Goal: Transaction & Acquisition: Purchase product/service

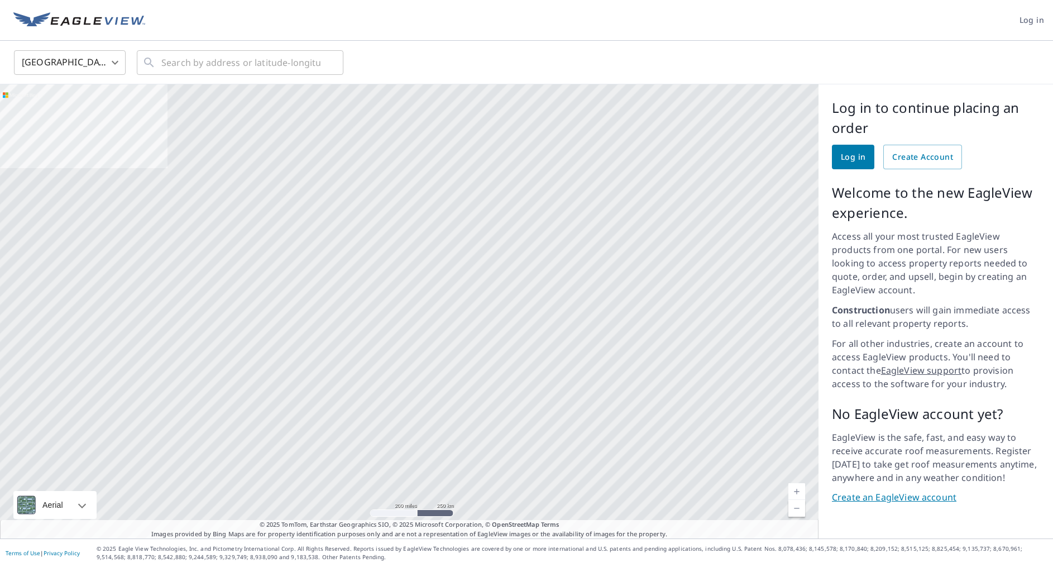
click at [845, 160] on span "Log in" at bounding box center [853, 157] width 25 height 14
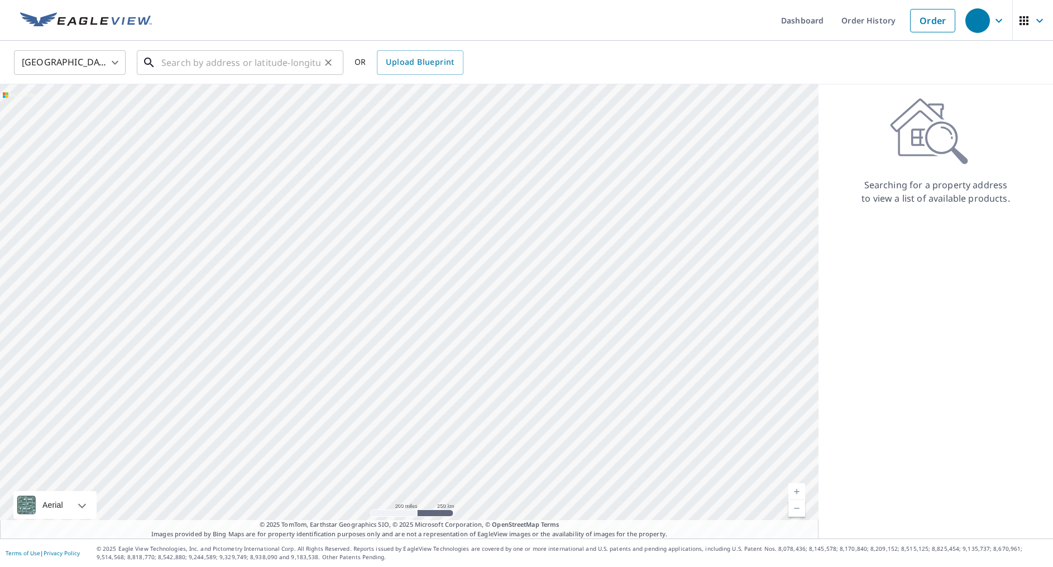
click at [261, 67] on input "text" at bounding box center [240, 62] width 159 height 31
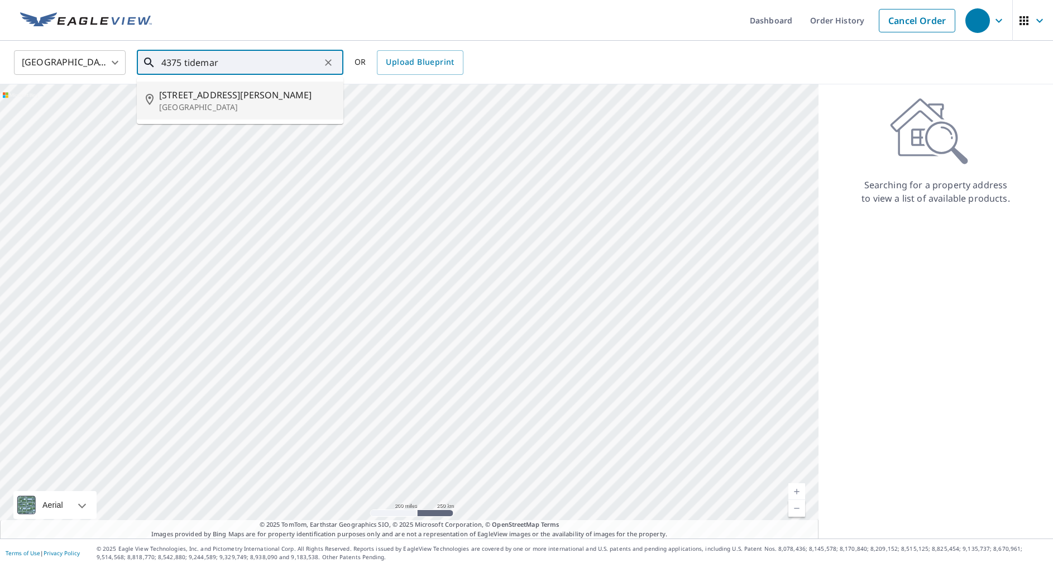
click at [162, 97] on span "[STREET_ADDRESS][PERSON_NAME]" at bounding box center [246, 94] width 175 height 13
type input "[STREET_ADDRESS]"
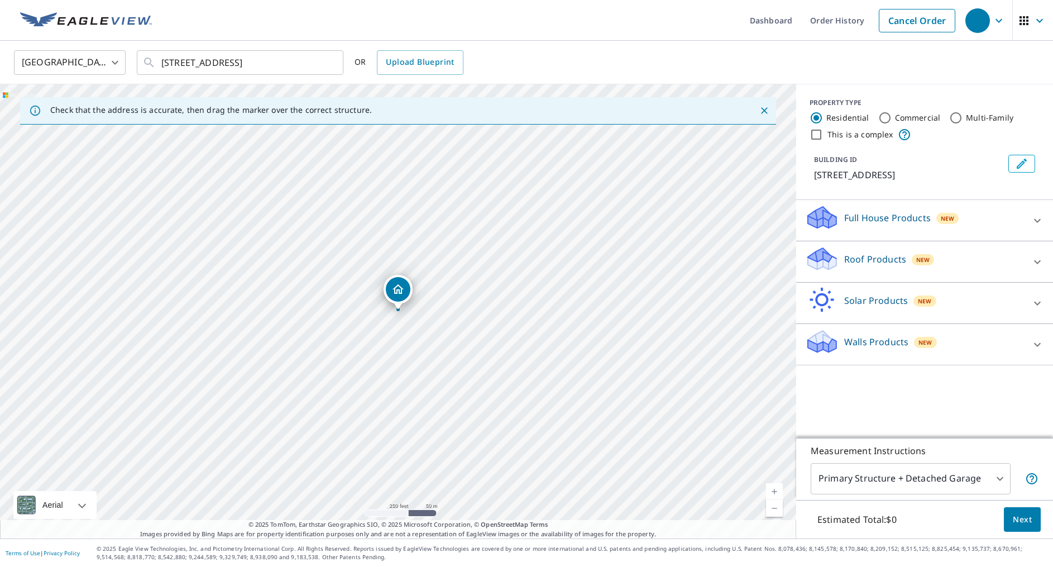
click at [898, 269] on div "Roof Products New" at bounding box center [914, 262] width 219 height 32
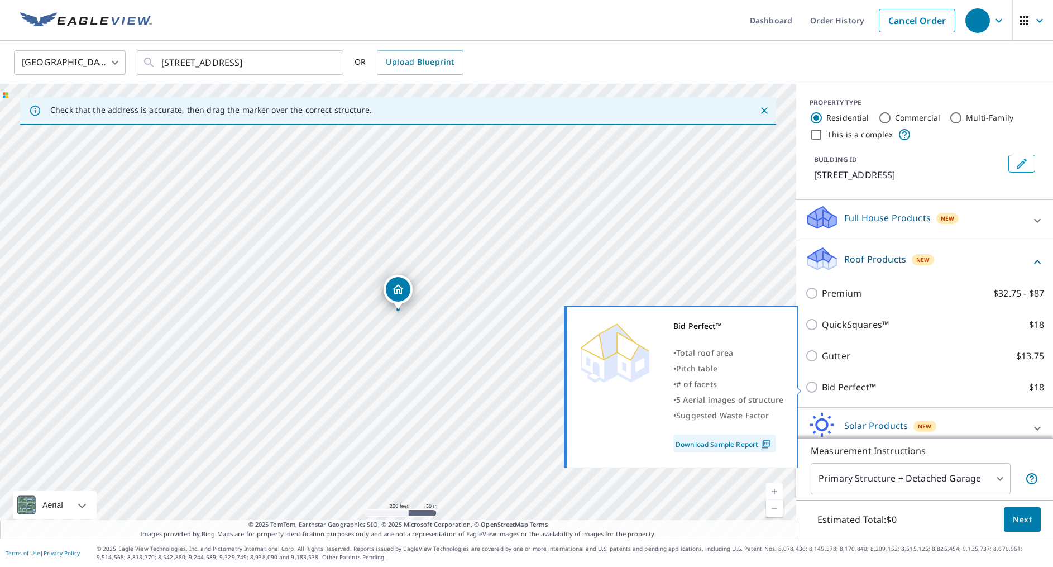
click at [847, 390] on p "Bid Perfect™" at bounding box center [849, 386] width 54 height 13
click at [822, 390] on input "Bid Perfect™ $18" at bounding box center [813, 386] width 17 height 13
checkbox input "true"
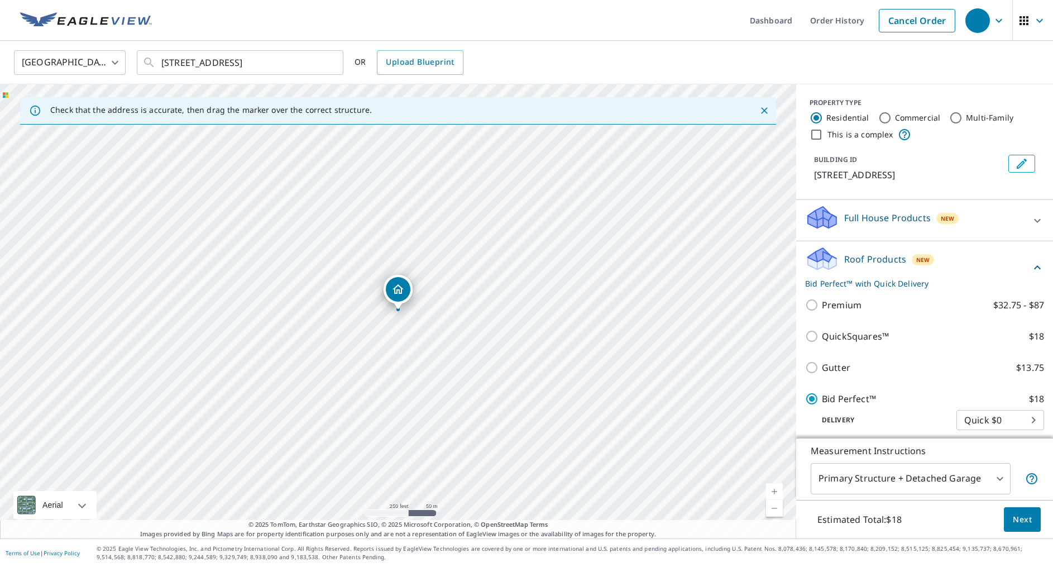
click at [1021, 529] on button "Next" at bounding box center [1022, 519] width 37 height 25
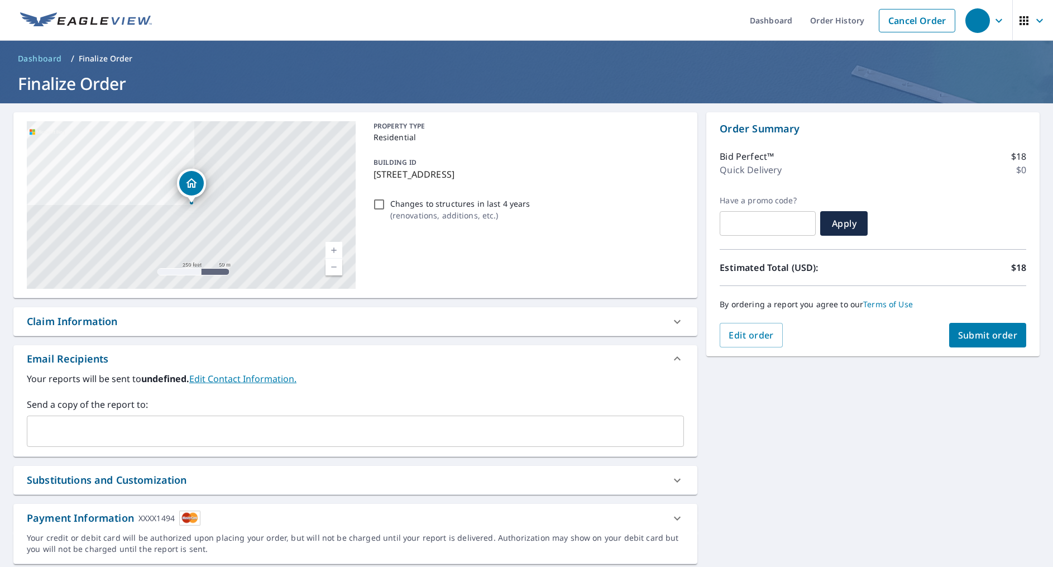
click at [290, 434] on input "text" at bounding box center [347, 430] width 630 height 21
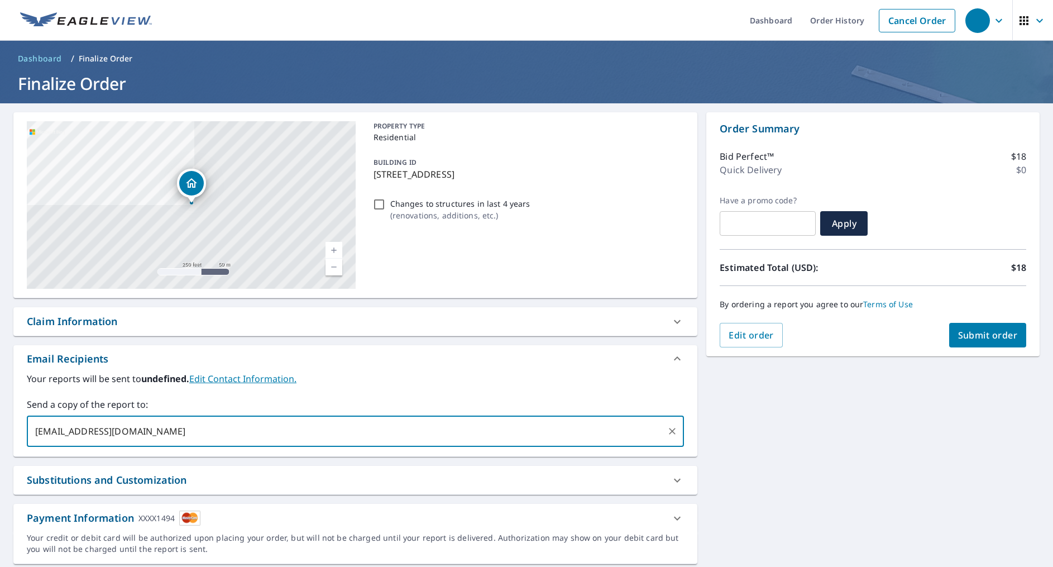
type input "[EMAIL_ADDRESS][DOMAIN_NAME]"
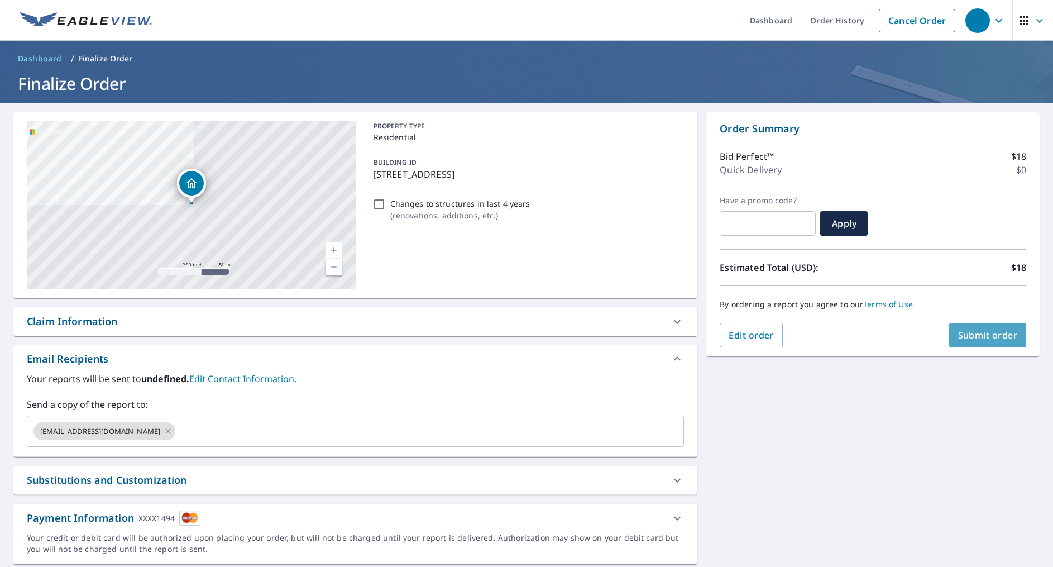
click at [973, 335] on span "Submit order" at bounding box center [988, 335] width 60 height 12
